Goal: Task Accomplishment & Management: Complete application form

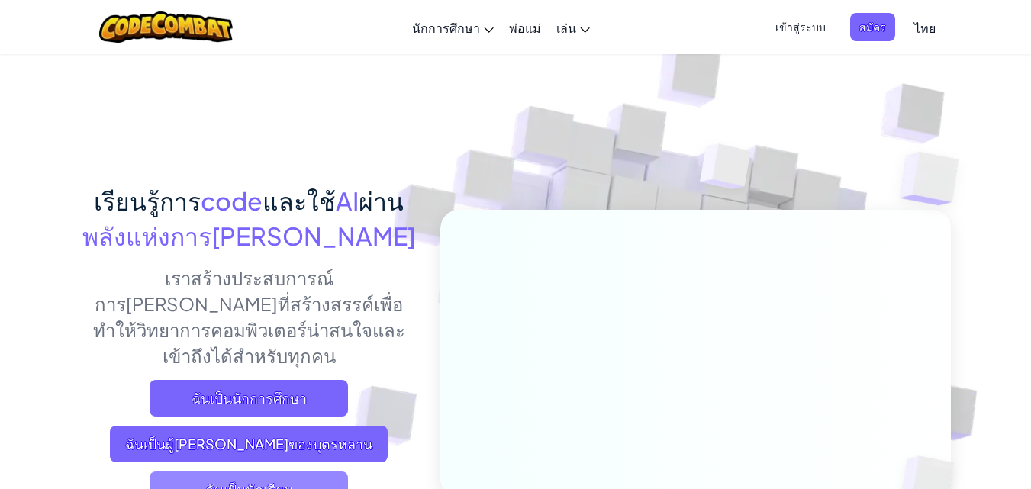
click at [276, 472] on span "ฉันเป็นนักเรียน" at bounding box center [249, 490] width 198 height 37
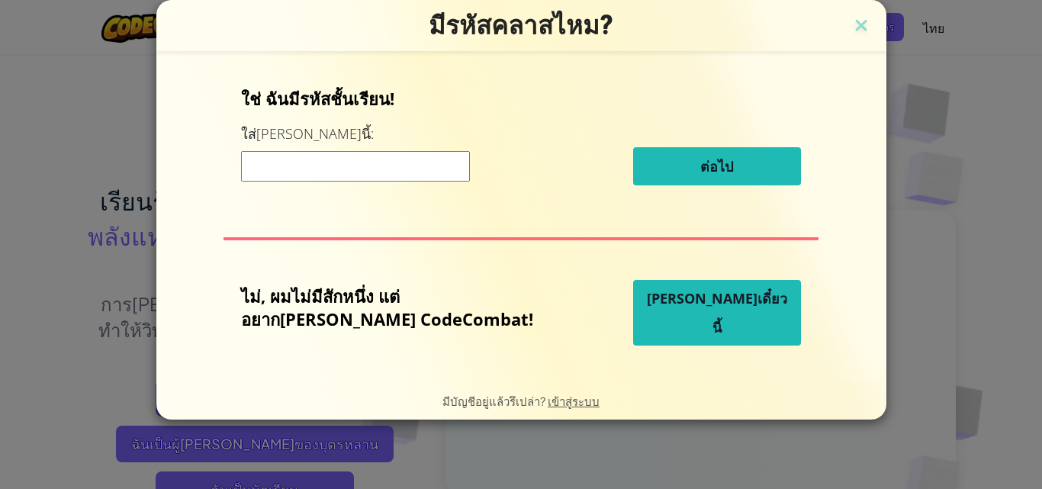
click at [412, 176] on input at bounding box center [355, 166] width 229 height 31
type input "TodayCarBig"
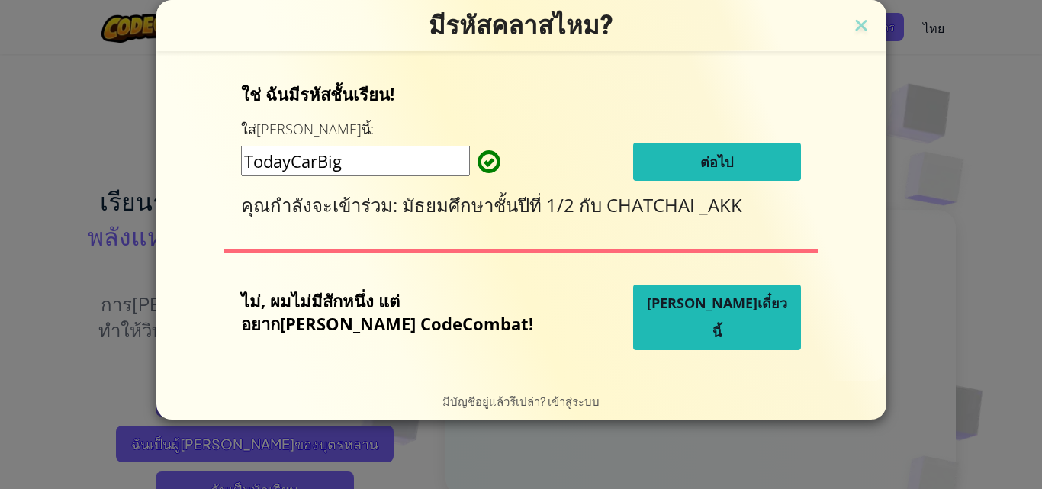
click at [651, 172] on button "ต่อไป" at bounding box center [717, 162] width 168 height 38
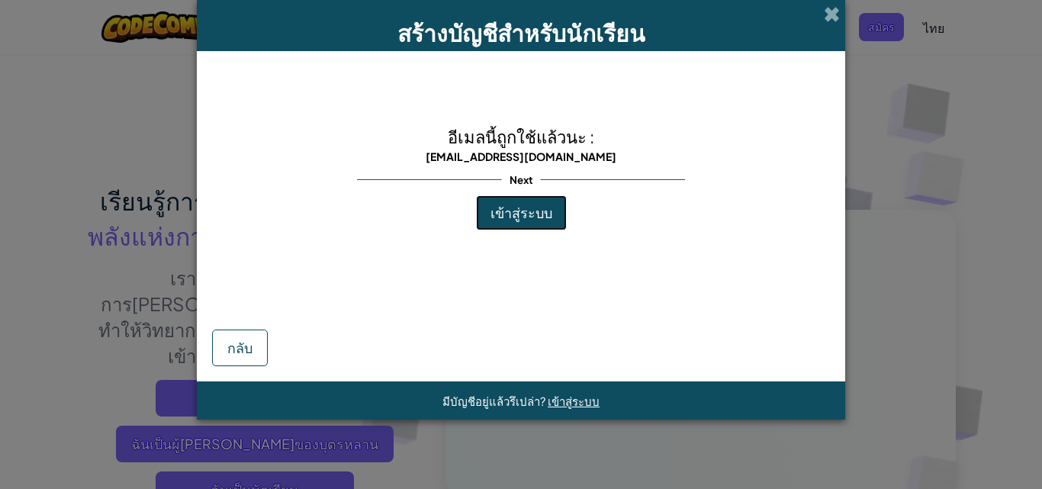
click at [511, 214] on span "เข้าสู่ระบบ" at bounding box center [522, 213] width 62 height 18
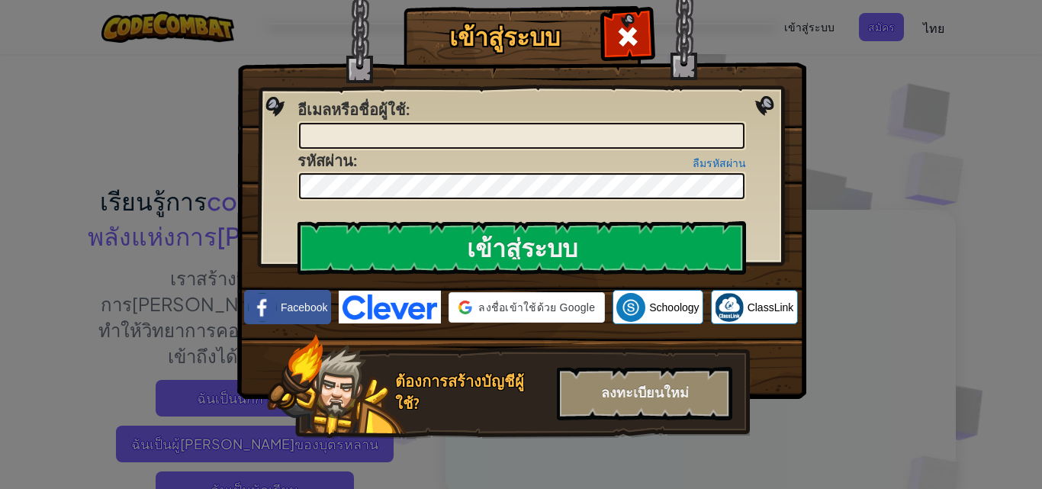
type input "[PERSON_NAME][PERSON_NAME]"
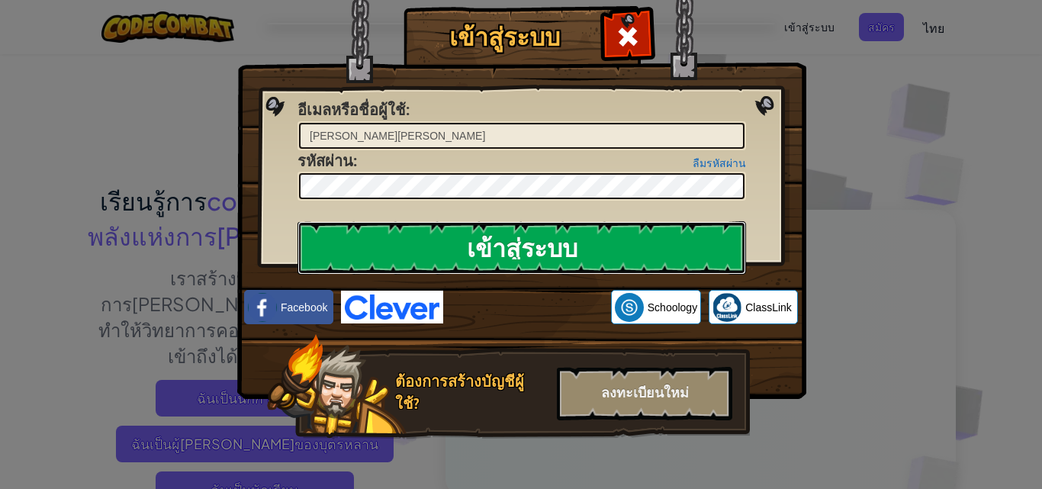
click at [492, 250] on input "เข้าสู่ระบบ" at bounding box center [522, 247] width 449 height 53
